Goal: Information Seeking & Learning: Find specific fact

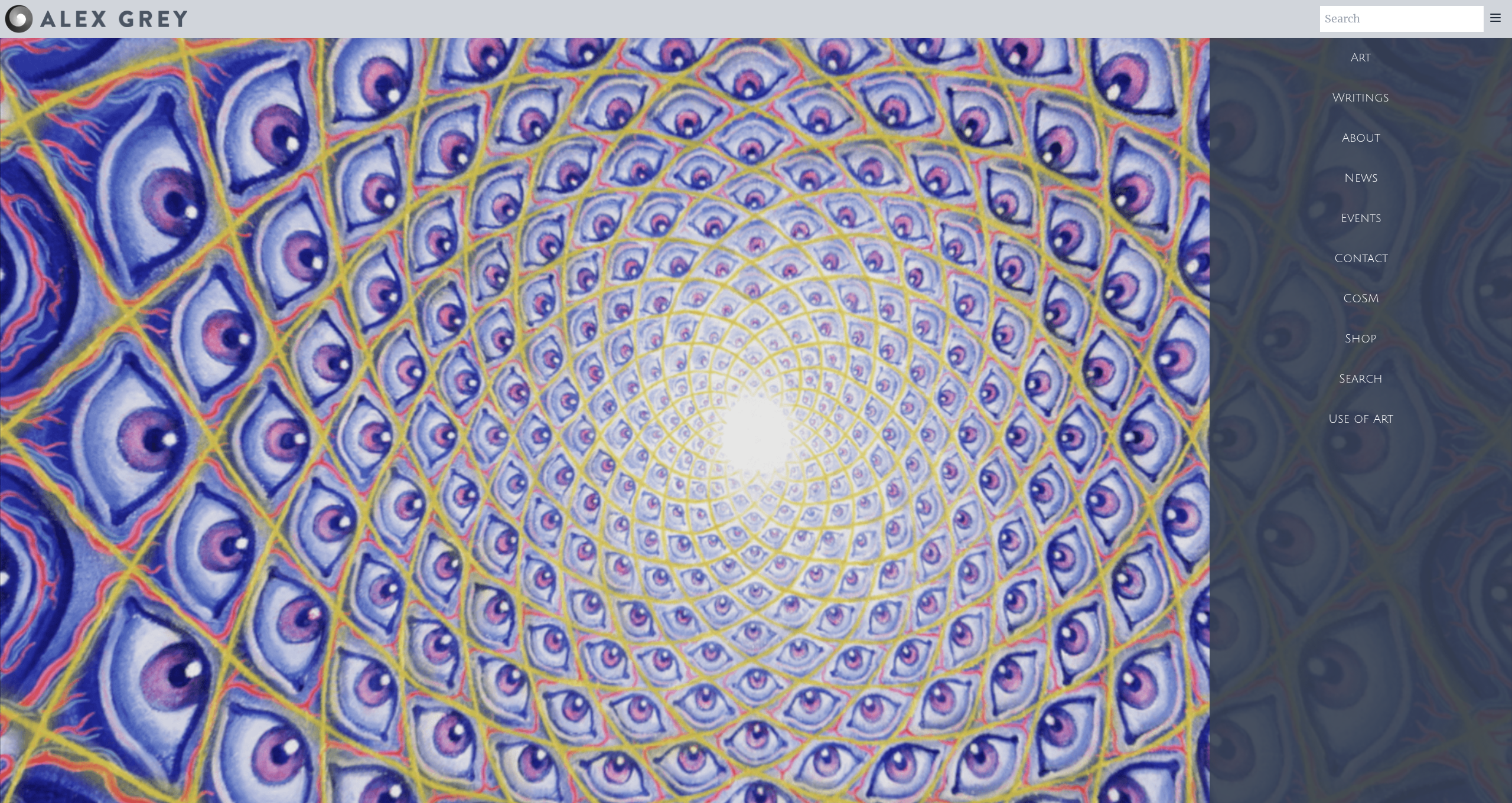
click at [1369, 48] on div "Art" at bounding box center [1360, 57] width 303 height 40
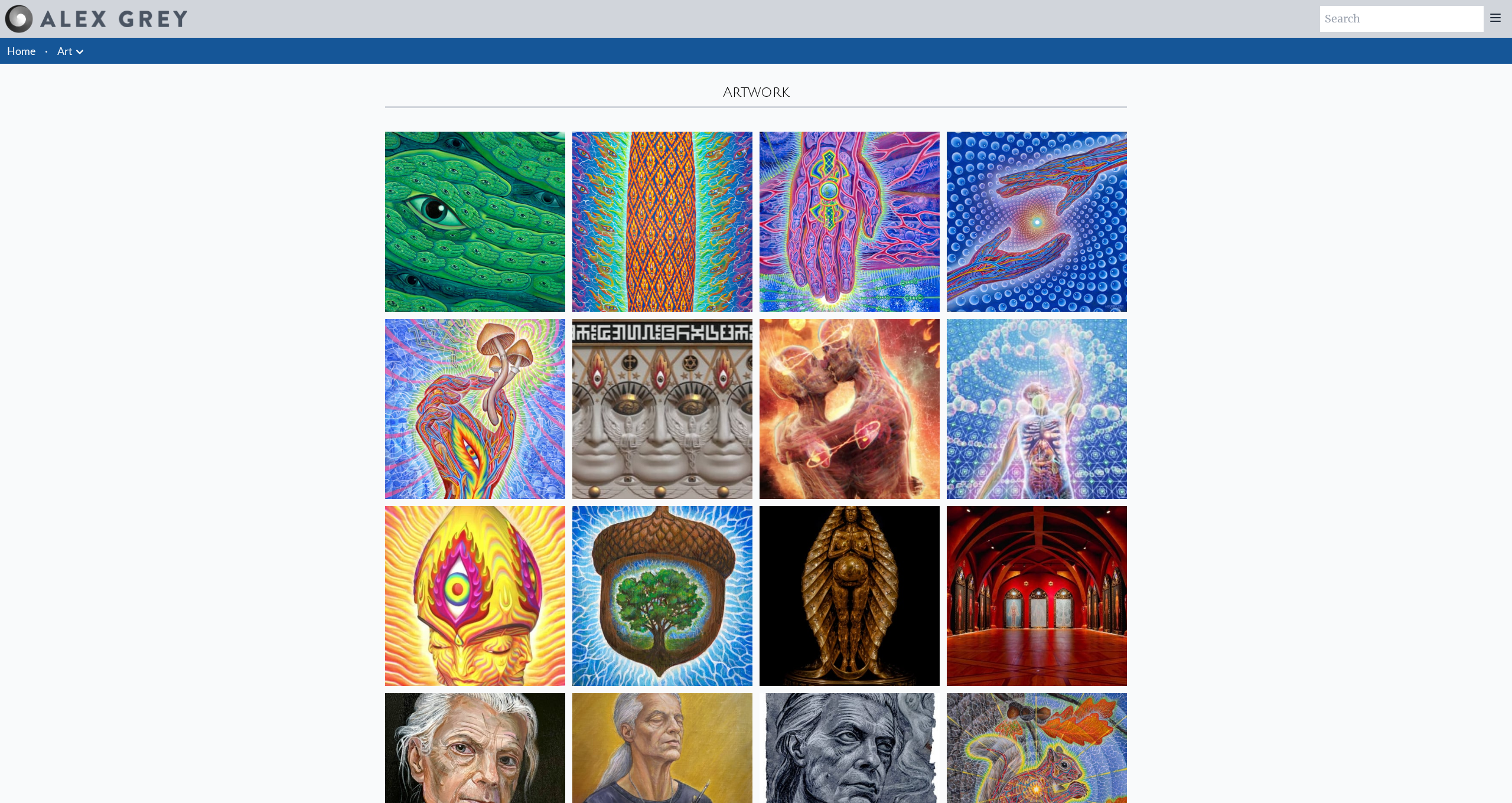
click at [1383, 22] on input "search" at bounding box center [1401, 19] width 163 height 26
type input "albert"
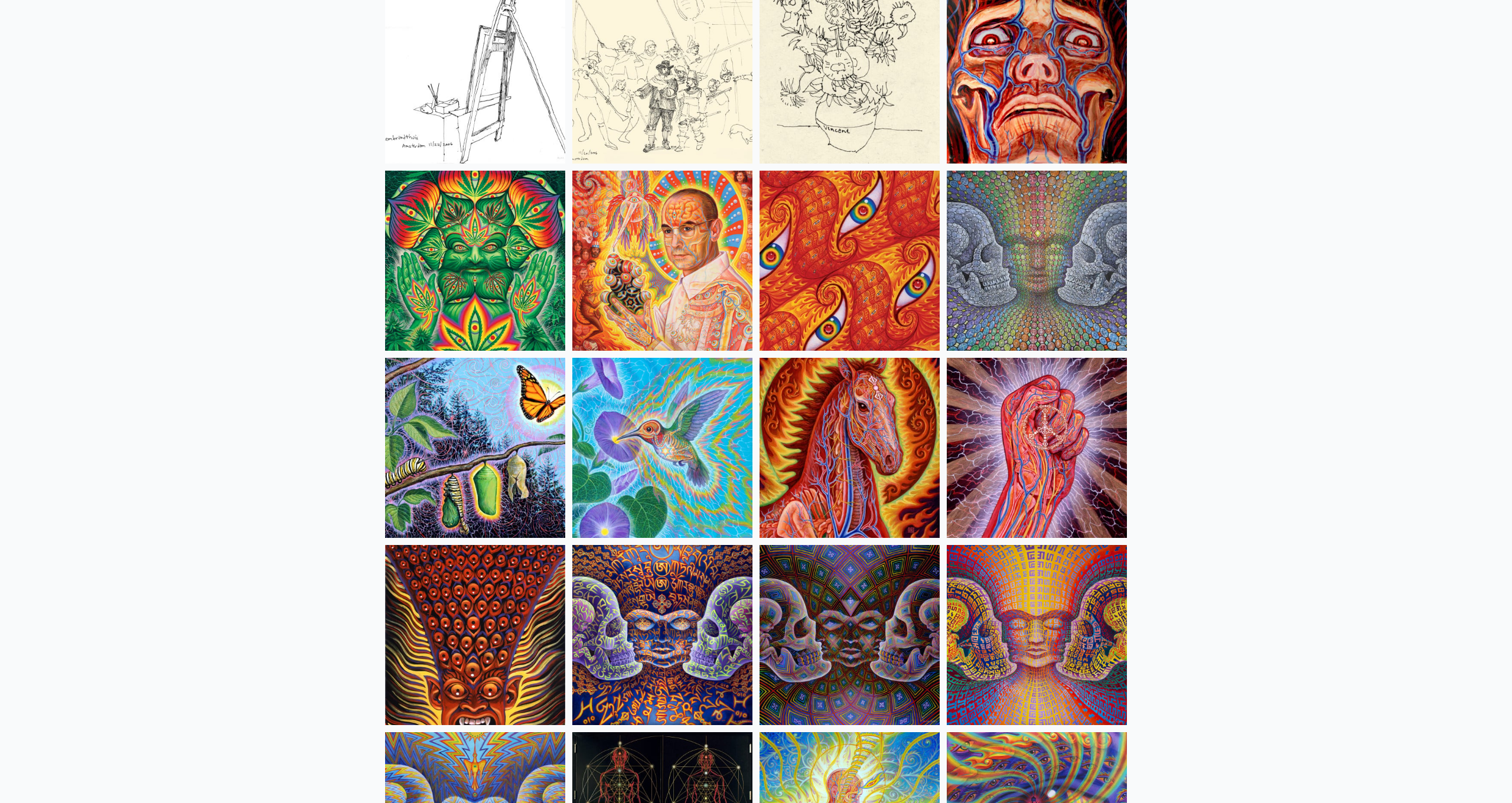
scroll to position [5584, 0]
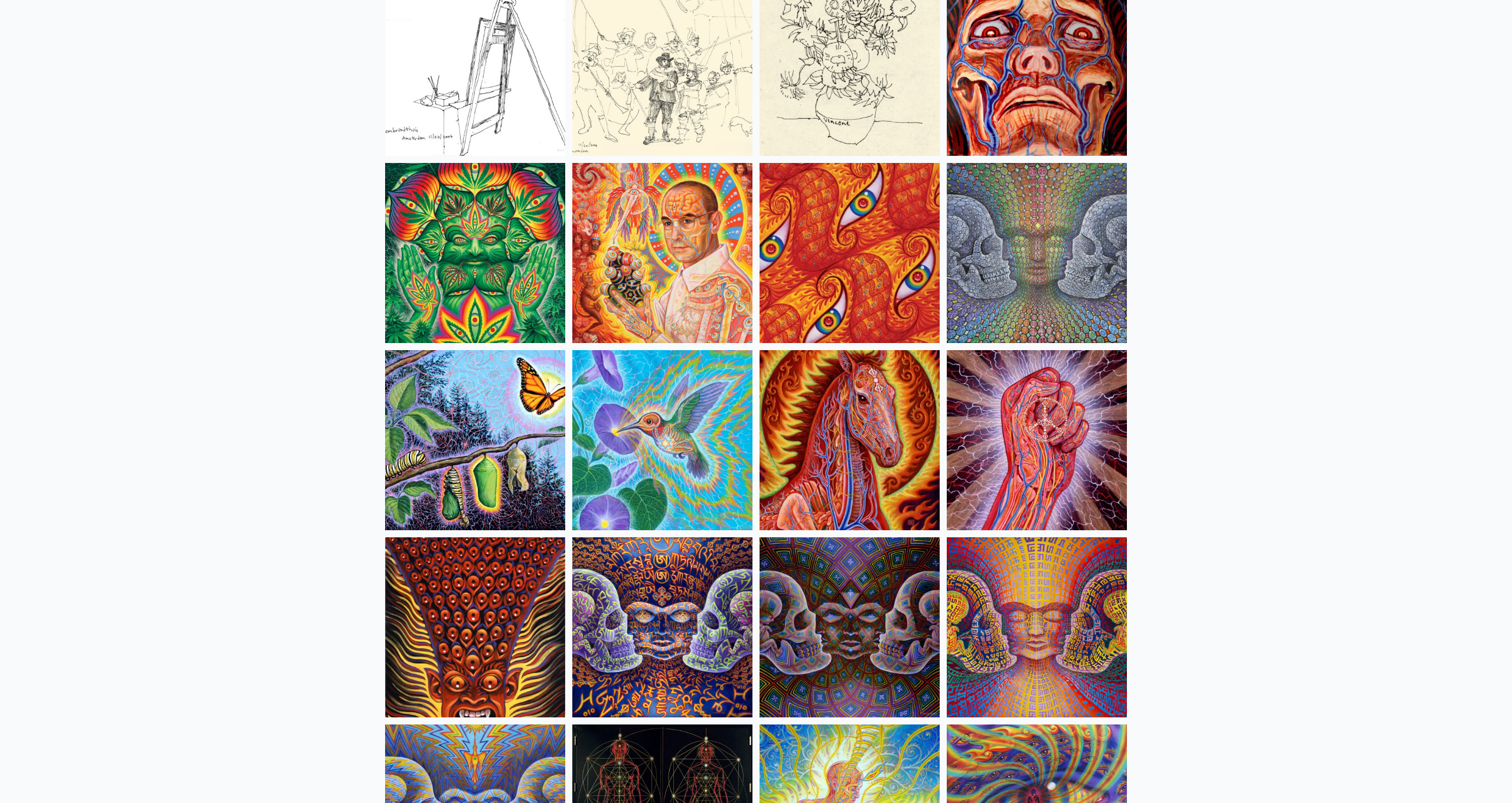
click at [712, 256] on img at bounding box center [663, 253] width 180 height 180
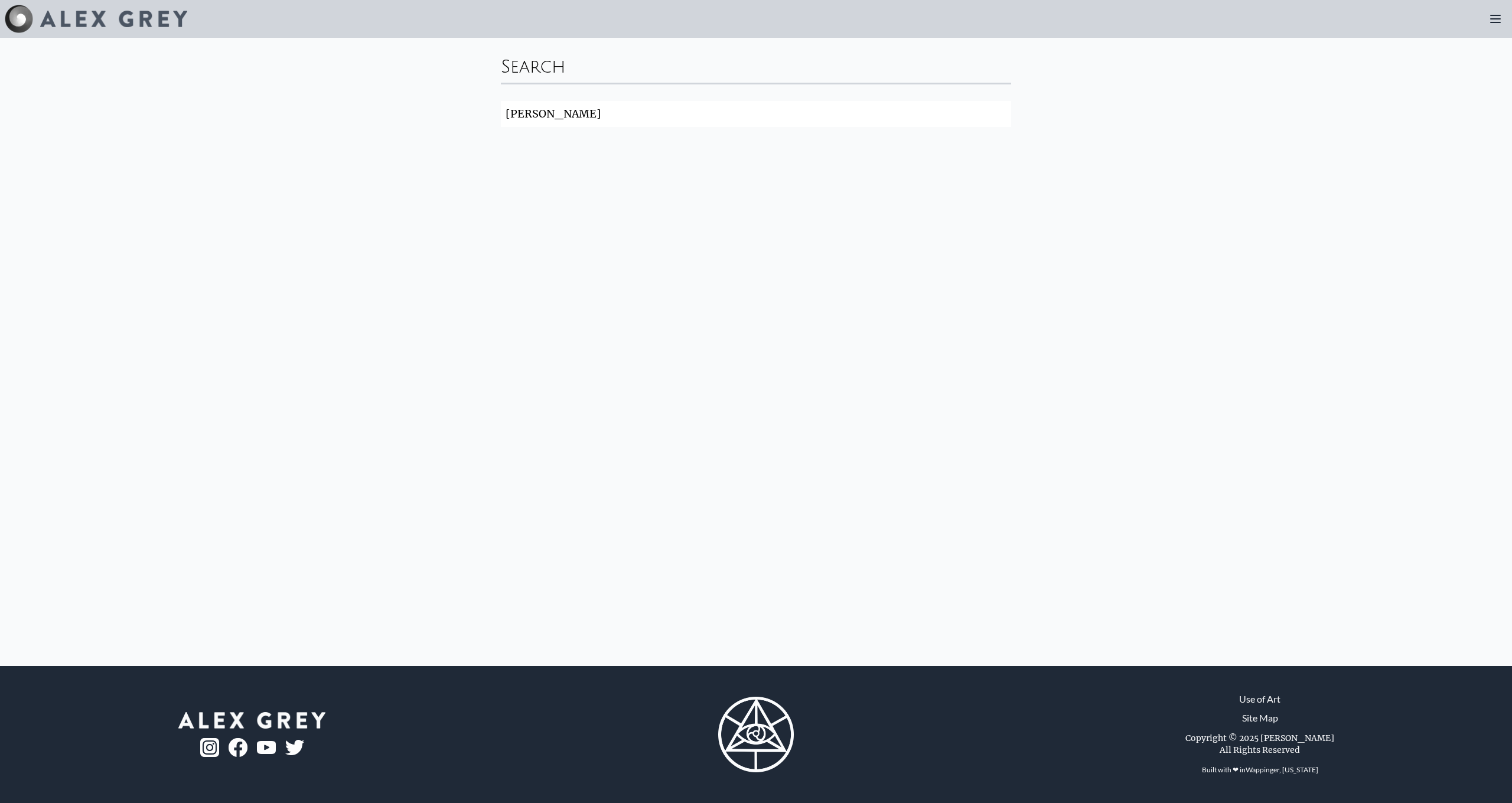
drag, startPoint x: 0, startPoint y: 0, endPoint x: 607, endPoint y: 117, distance: 618.2
click at [607, 117] on input "albert" at bounding box center [756, 114] width 510 height 26
click button "Search" at bounding box center [0, 0] width 0 height 0
type input "albert"
